Goal: Navigation & Orientation: Find specific page/section

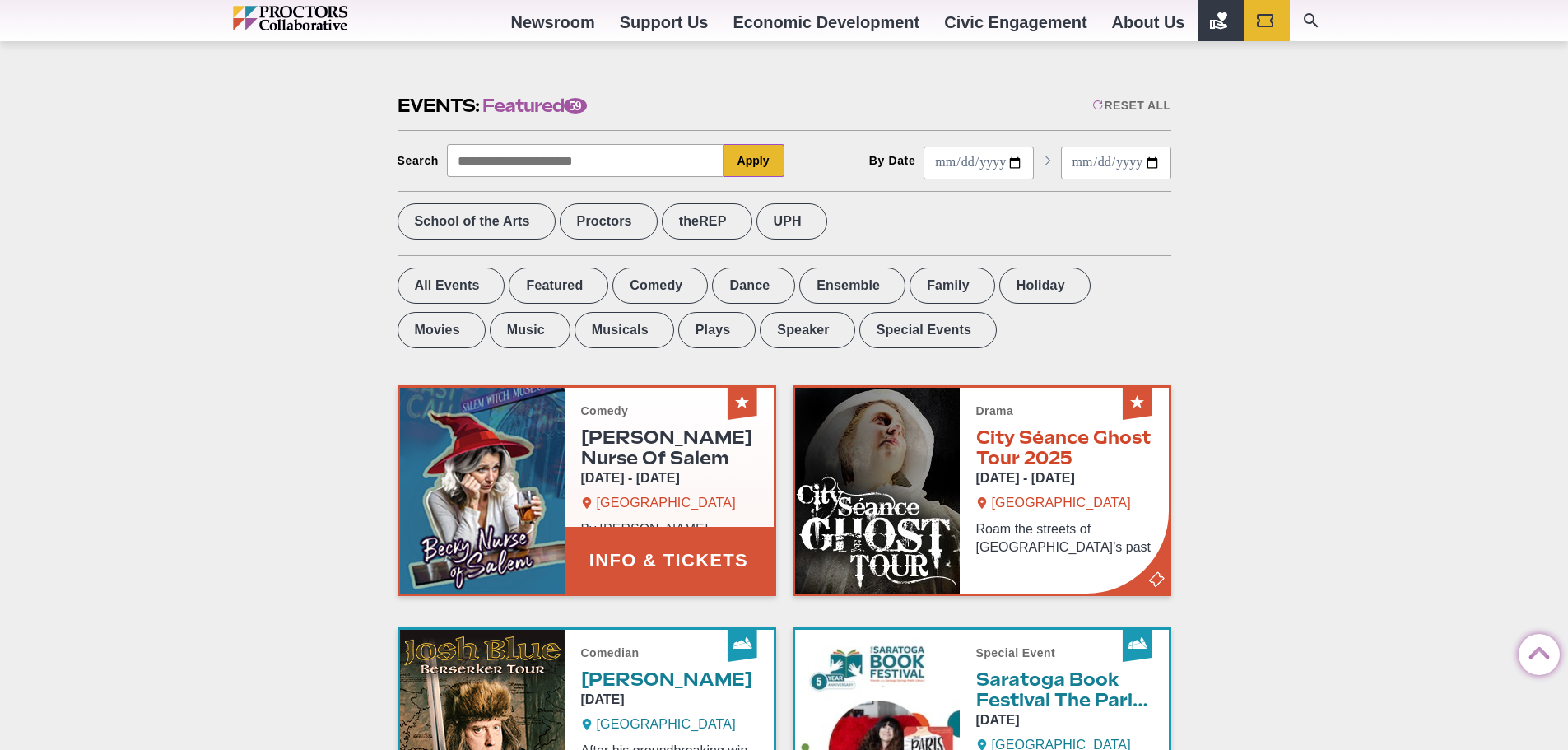
scroll to position [380, 0]
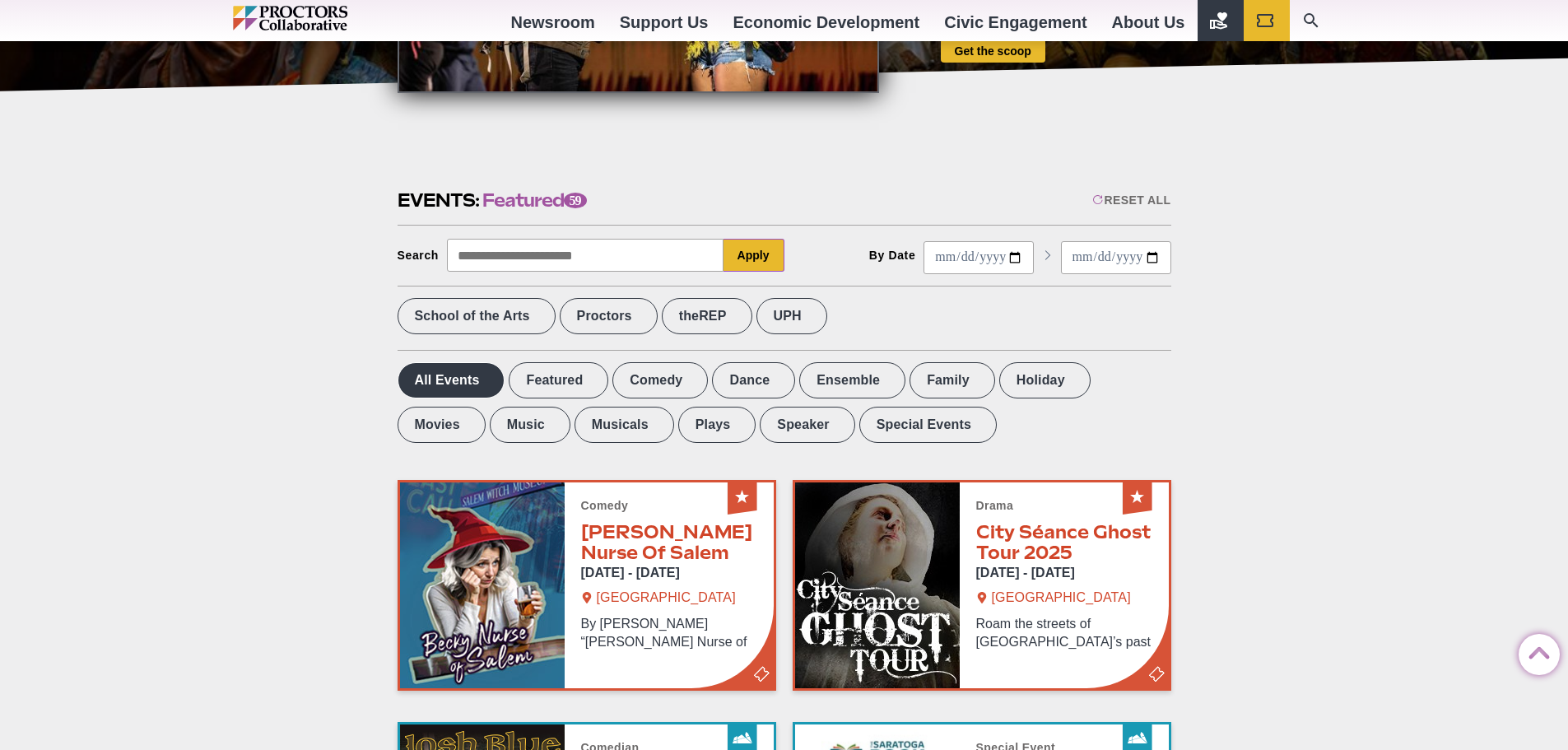
click at [427, 377] on label "All Events" at bounding box center [452, 380] width 108 height 36
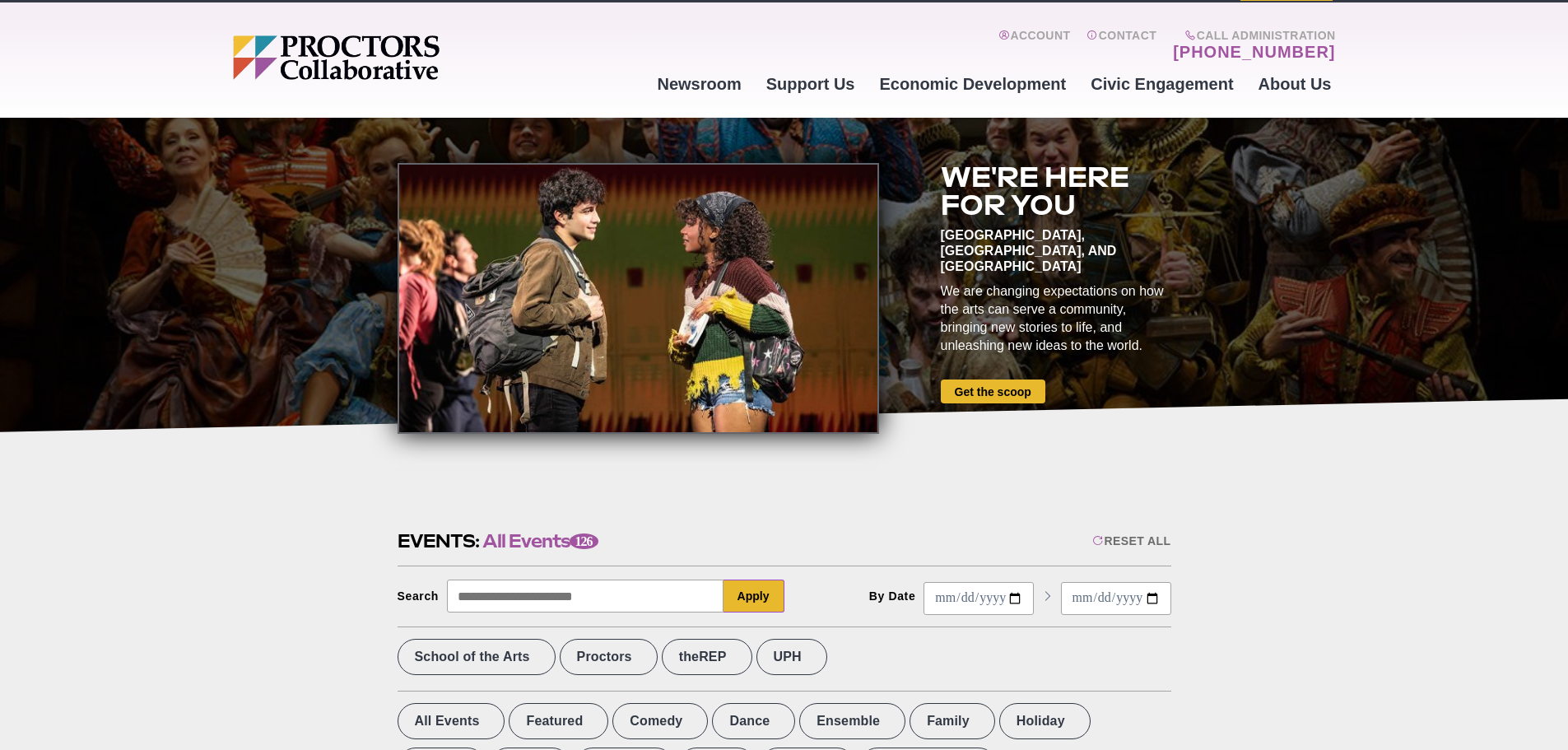
scroll to position [0, 0]
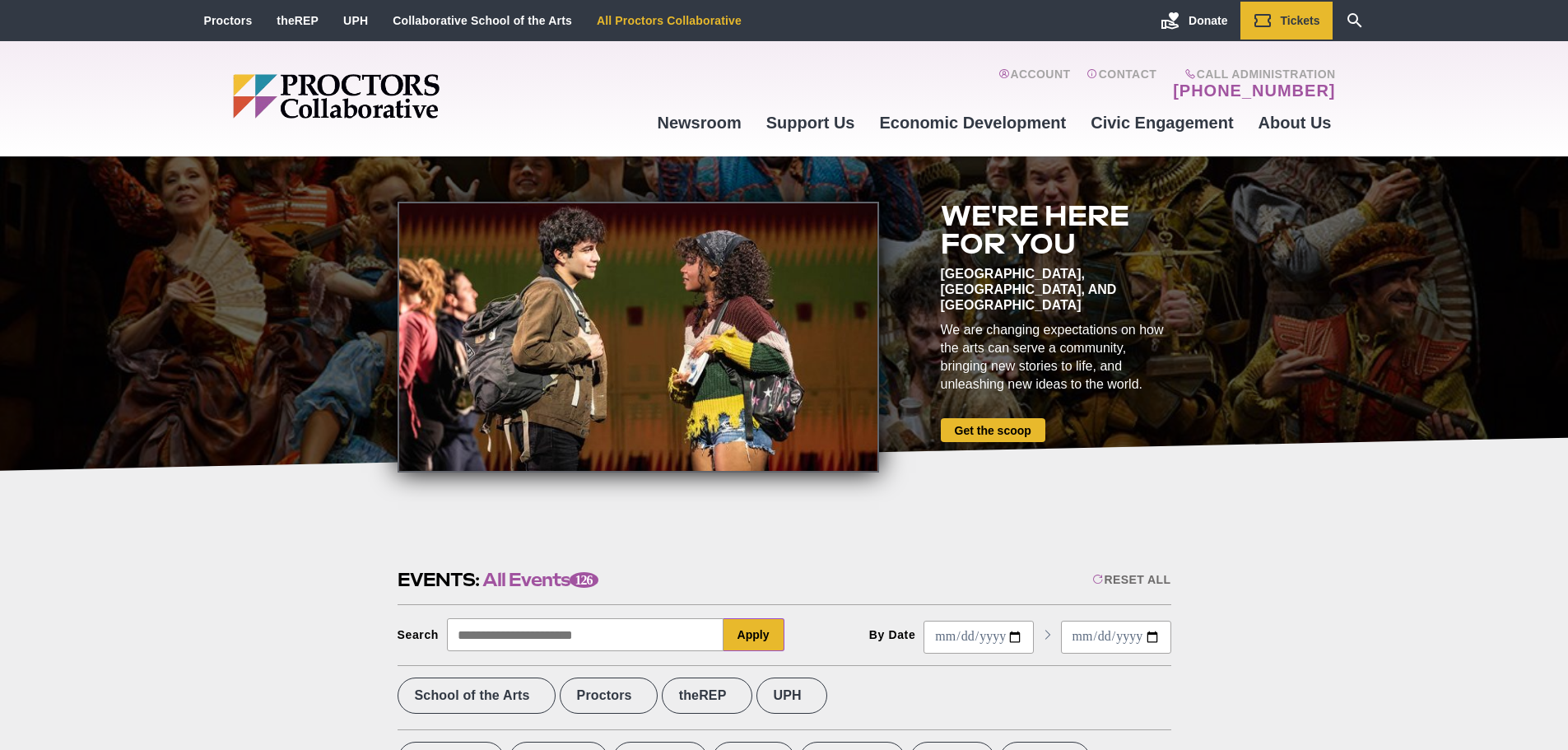
click at [636, 20] on link "All Proctors Collaborative" at bounding box center [670, 20] width 145 height 13
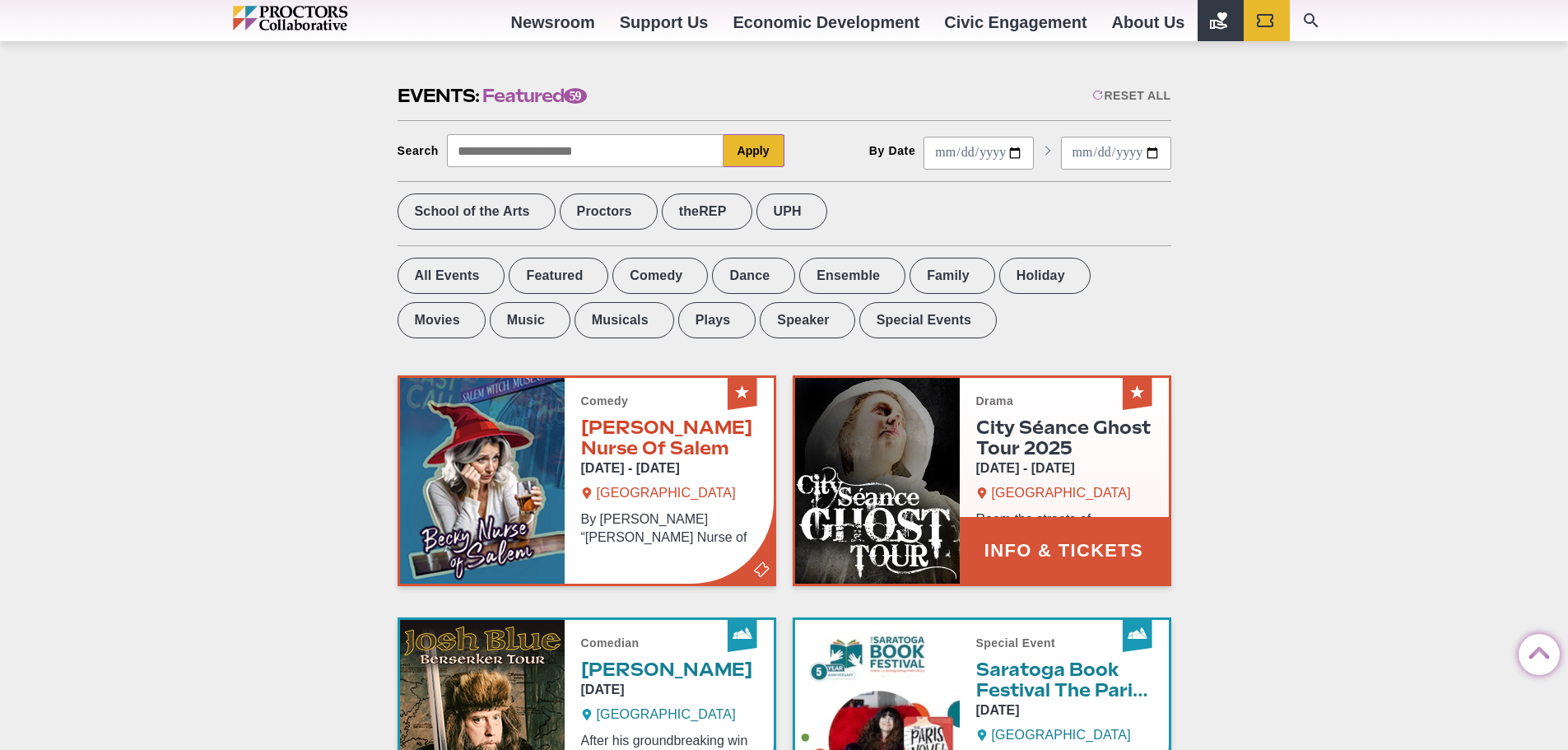
scroll to position [494, 0]
